Goal: Find specific page/section: Find specific page/section

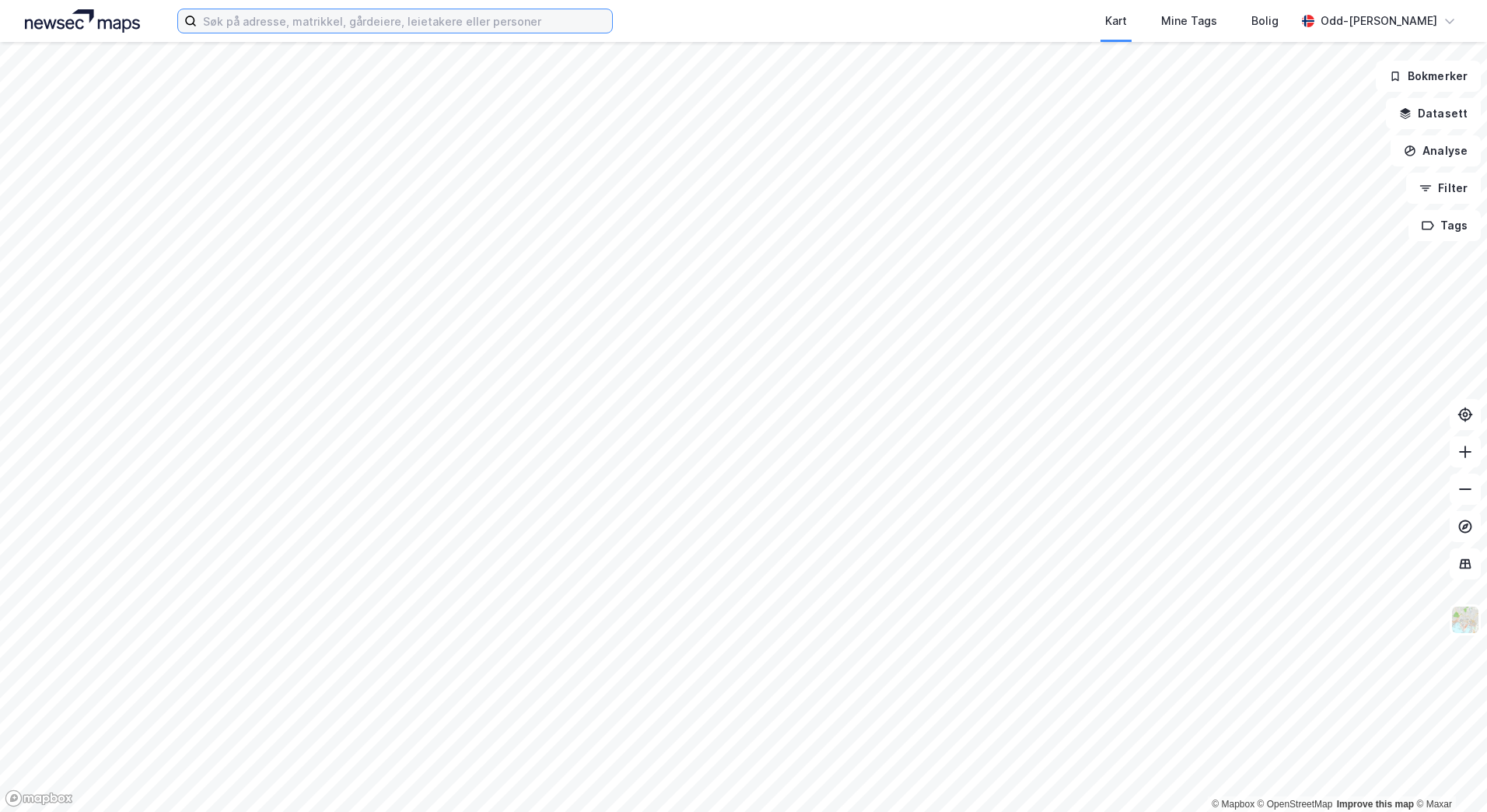
click at [281, 19] on input at bounding box center [404, 21] width 415 height 24
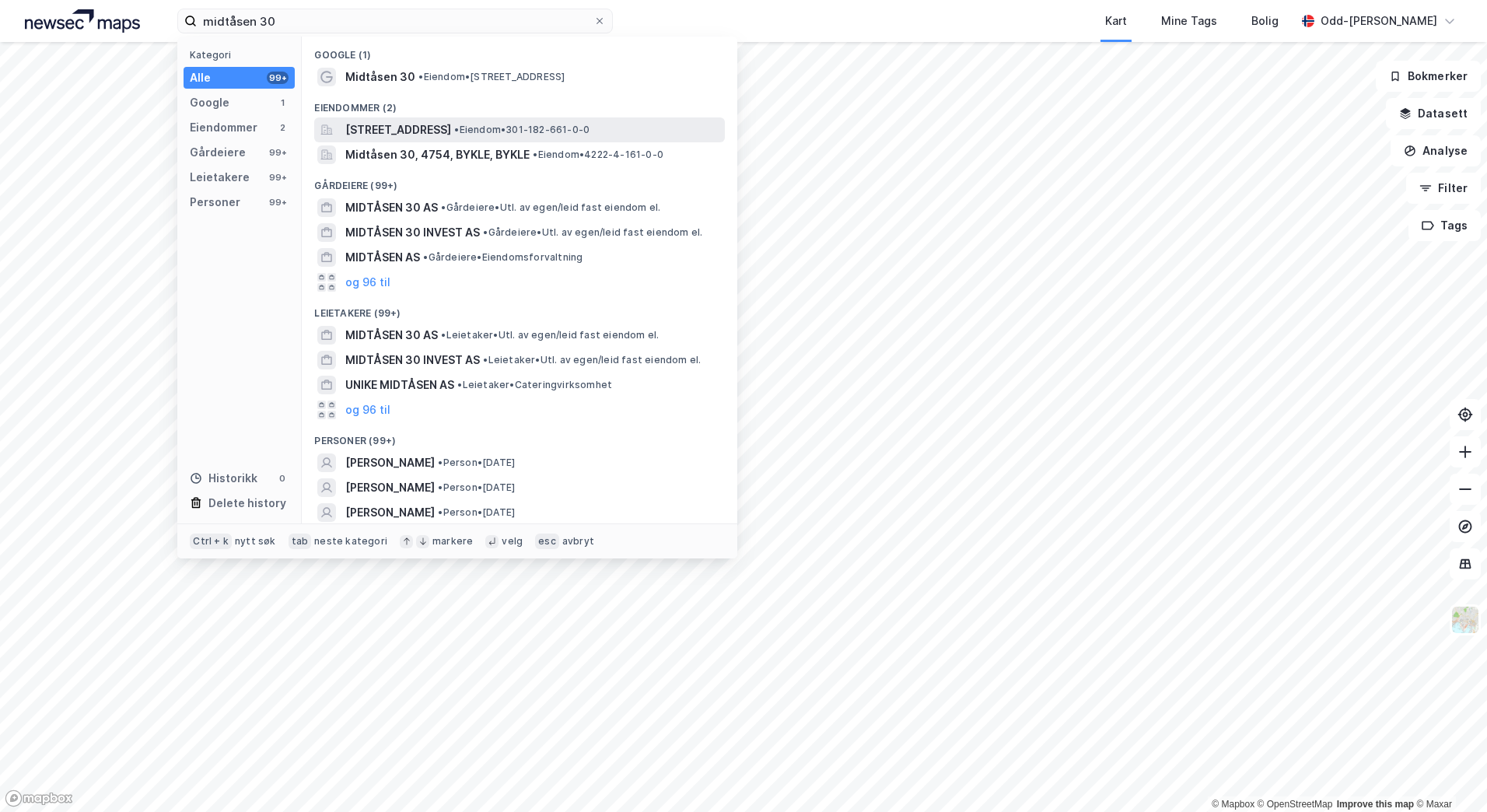
click at [451, 127] on span "[STREET_ADDRESS]" at bounding box center [397, 130] width 105 height 19
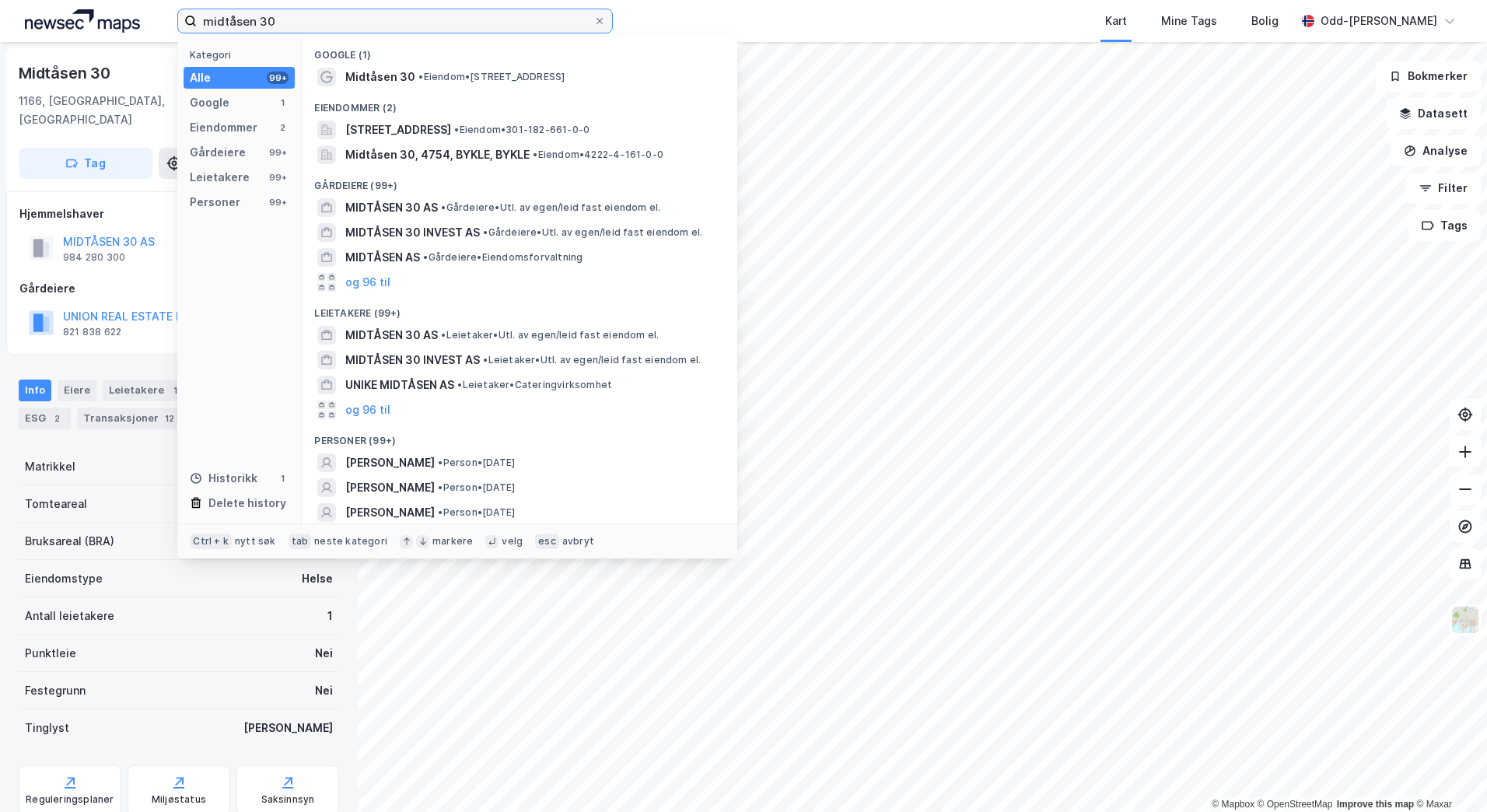
click at [305, 22] on input "midtåsen 30" at bounding box center [395, 21] width 396 height 24
drag, startPoint x: 297, startPoint y: 21, endPoint x: 125, endPoint y: 12, distance: 172.2
click at [125, 12] on div "midtåsen 30 Kategori Alle 99+ Google 1 Eiendommer 2 Gårdeiere 99+ Leietakere 99…" at bounding box center [743, 21] width 1487 height 42
paste input "Lysaker Torg 15"
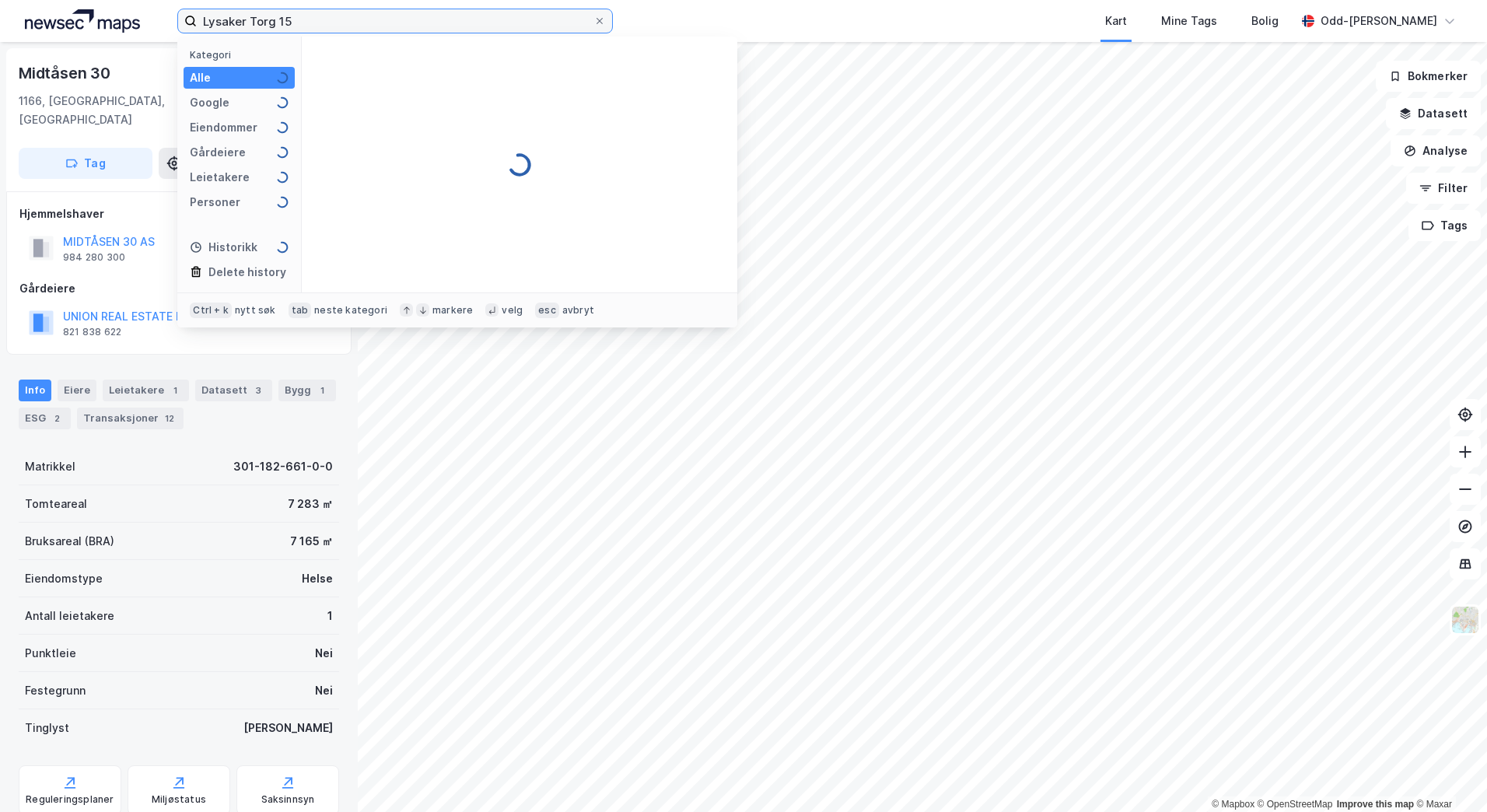
type input "Lysaker Torg 15"
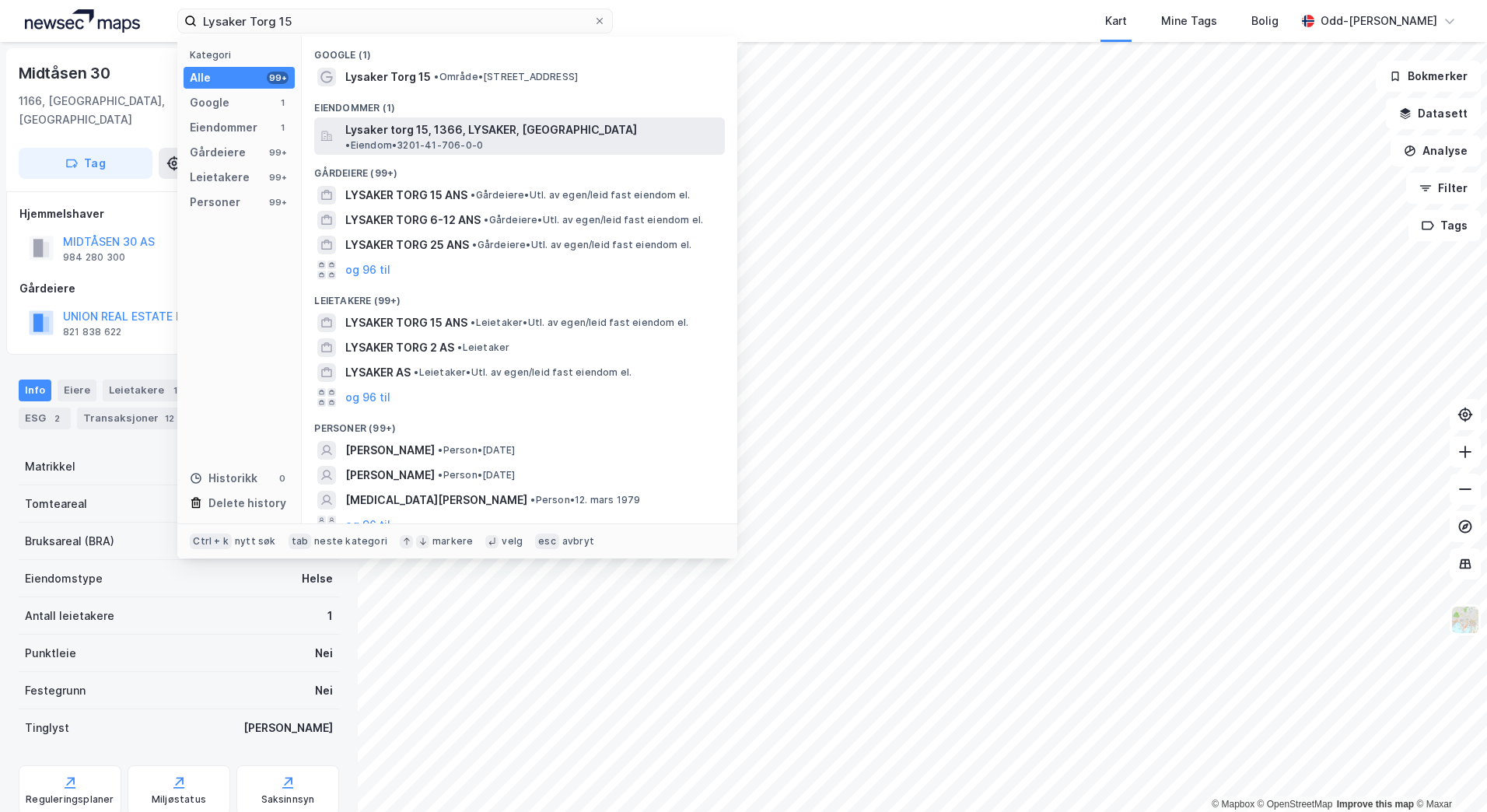
click at [388, 131] on span "Lysaker torg 15, 1366, LYSAKER, BÆRUM" at bounding box center [491, 130] width 292 height 19
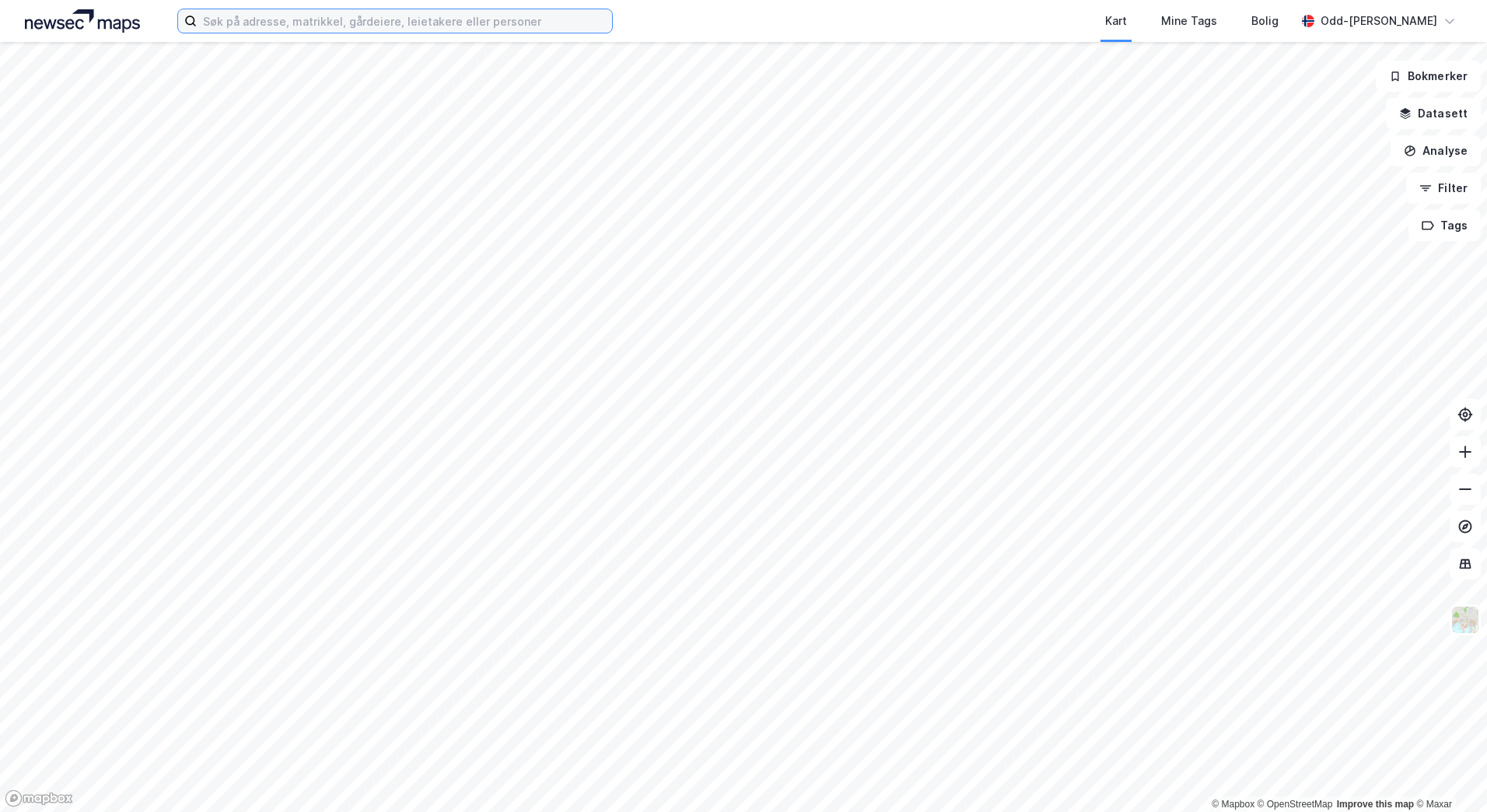
click at [259, 19] on input at bounding box center [404, 21] width 415 height 24
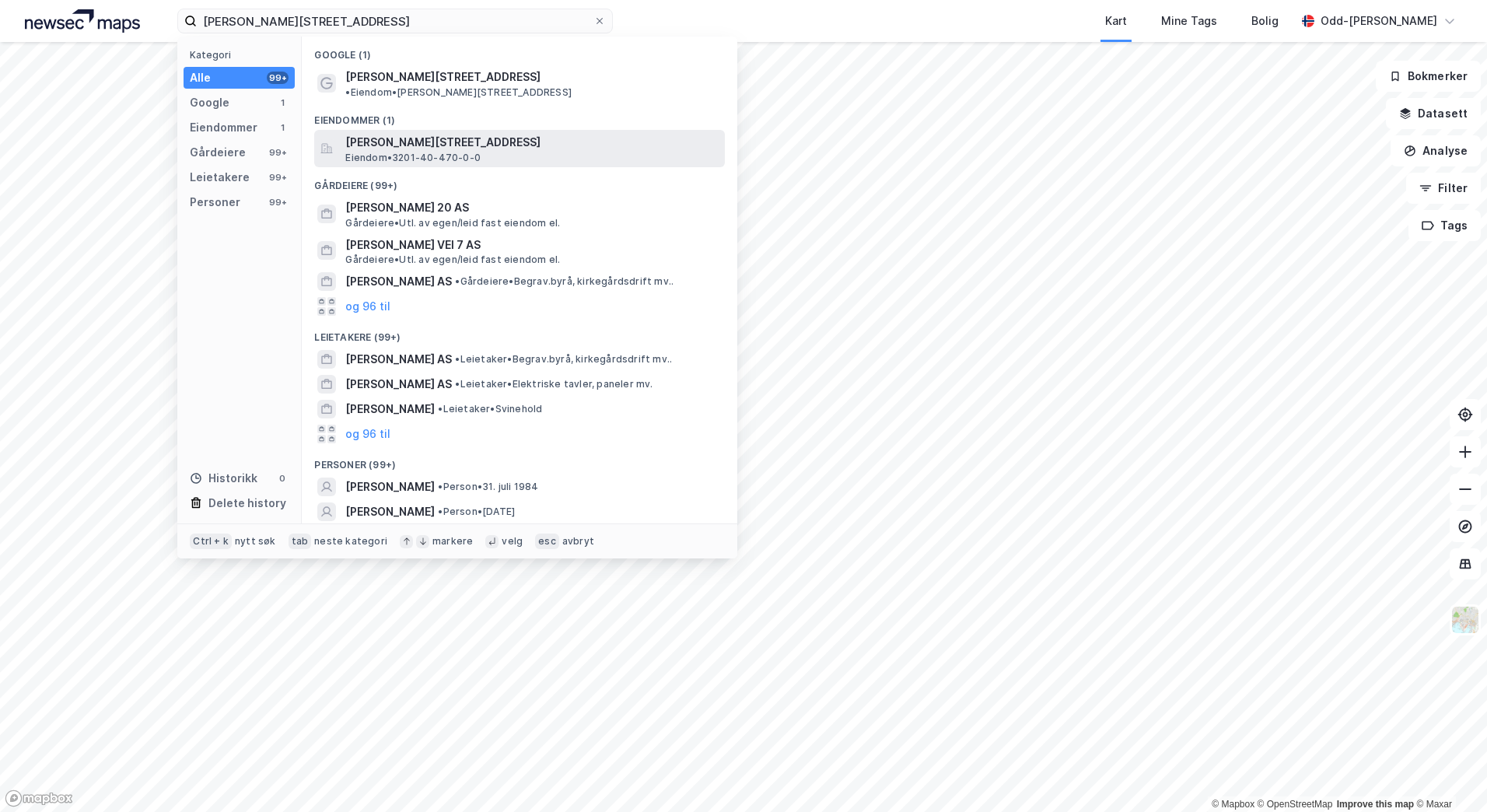
click at [415, 133] on span "Philip Pedersens vei 7, 1366, LYSAKER, BÆRUM" at bounding box center [531, 143] width 374 height 19
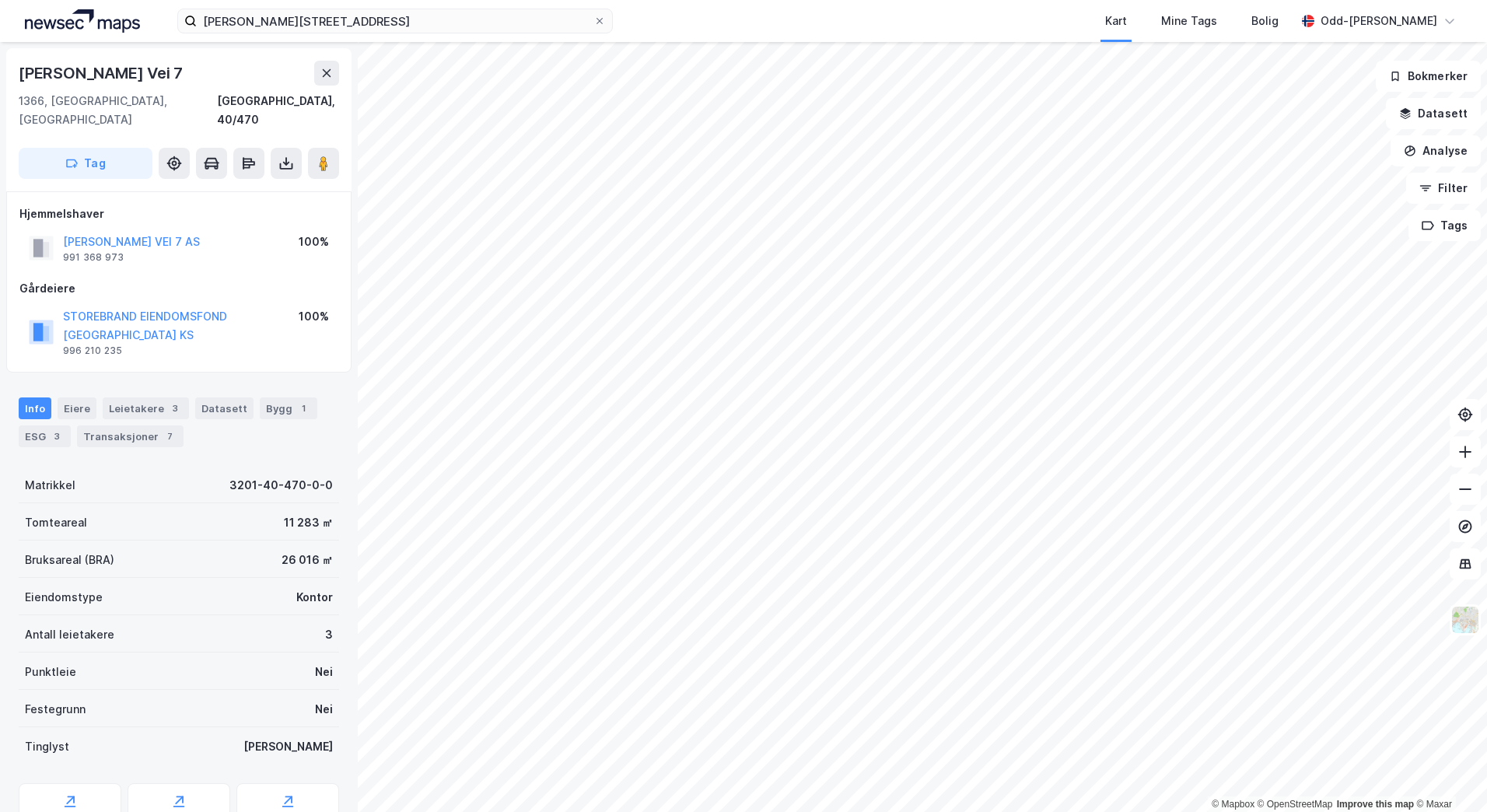
click at [385, 37] on div "Philip pedersensvei 7 Kart Mine Tags Bolig Odd-Arne Lundring" at bounding box center [743, 21] width 1487 height 42
click at [380, 26] on input "Philip pedersensvei 7" at bounding box center [395, 21] width 396 height 24
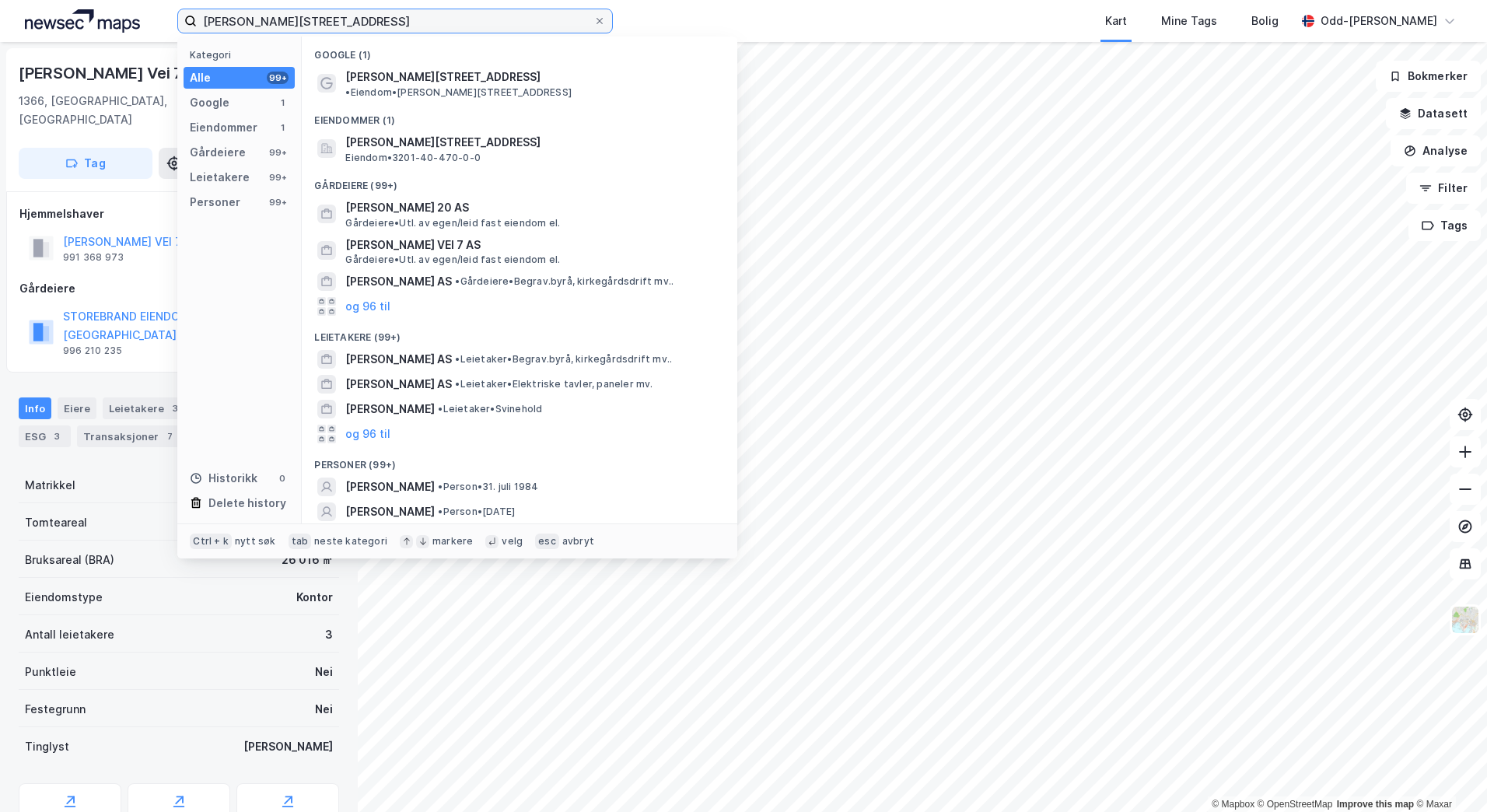
drag, startPoint x: 369, startPoint y: 25, endPoint x: 113, endPoint y: 48, distance: 257.0
click at [113, 48] on div "Philip pedersensvei 7 Kategori Alle 99+ Google 1 Eiendommer 1 Gårdeiere 99+ Lei…" at bounding box center [743, 406] width 1487 height 812
paste input "Stillverksveien 28"
type input "Stillverksveien 28"
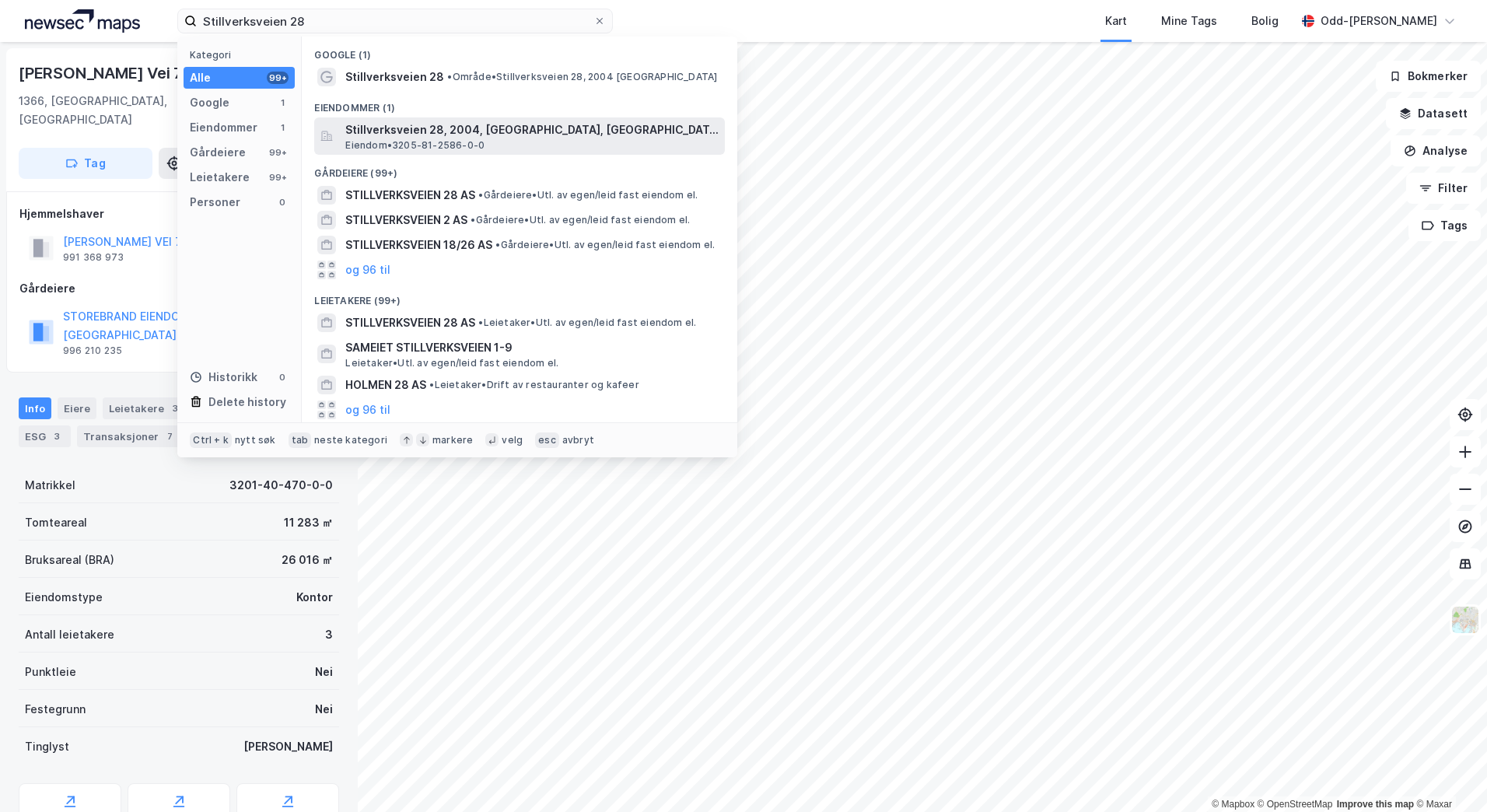
click at [391, 124] on span "Stillverksveien 28, 2004, LILLESTRØM, LILLESTRØM" at bounding box center [531, 130] width 374 height 19
